Goal: Find specific page/section: Find specific page/section

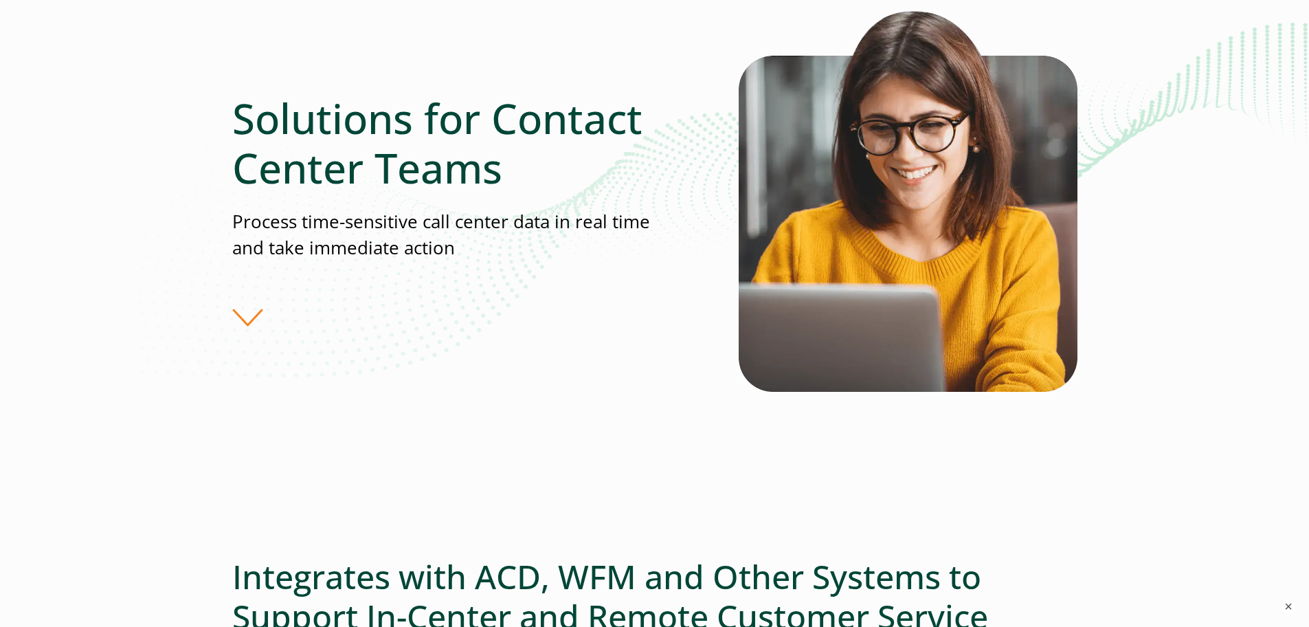
scroll to position [21, 0]
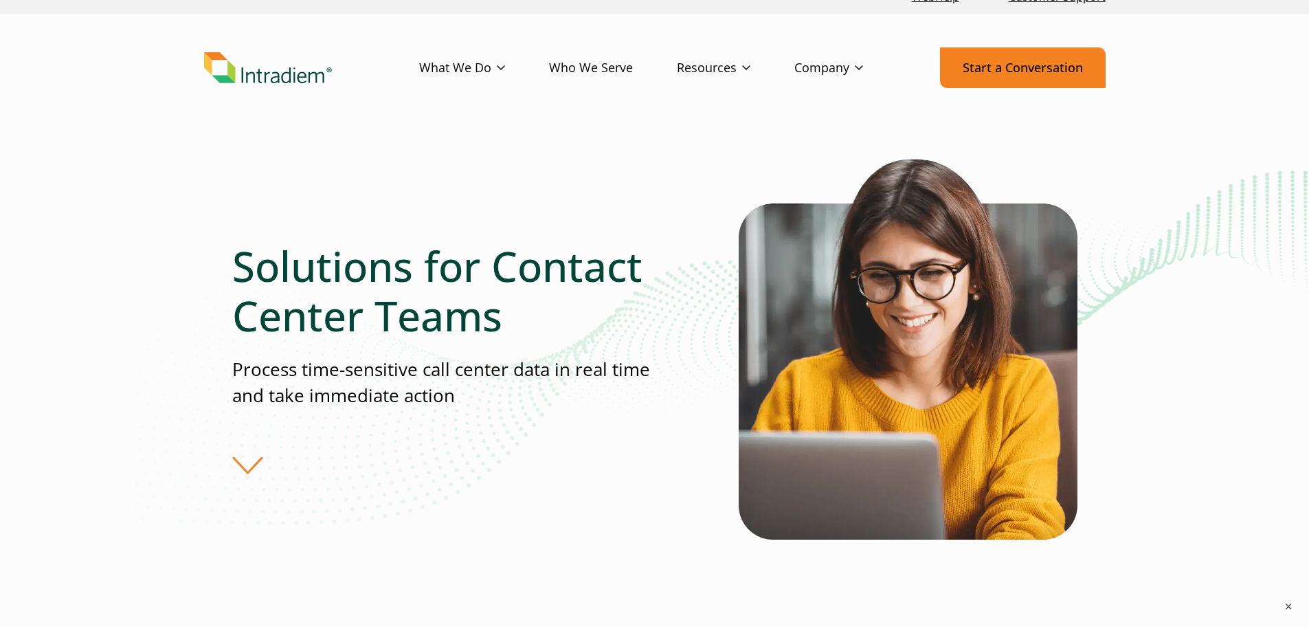
click at [1032, 66] on link "Start a Conversation" at bounding box center [1023, 67] width 166 height 41
